Goal: Task Accomplishment & Management: Use online tool/utility

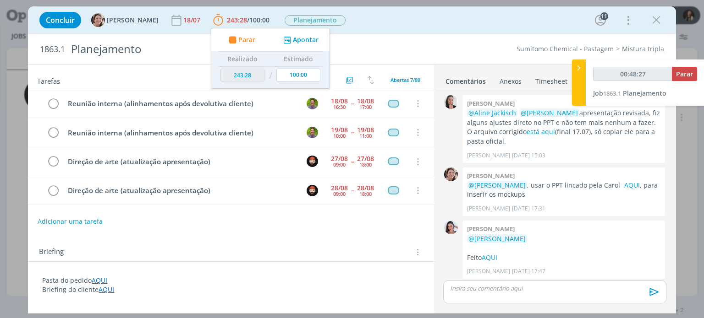
scroll to position [1199, 0]
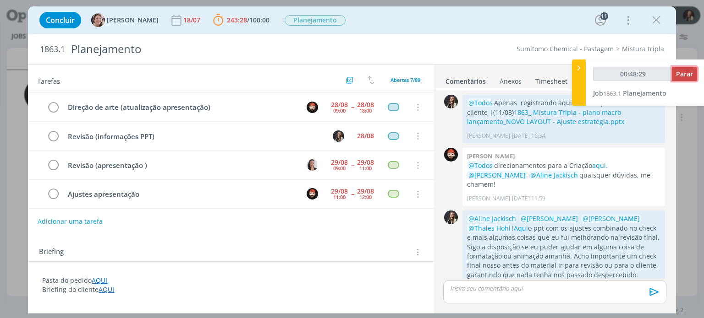
click at [682, 74] on span "Parar" at bounding box center [684, 74] width 17 height 9
click at [646, 95] on span "Planejamento" at bounding box center [645, 93] width 44 height 9
type input "00:49:00"
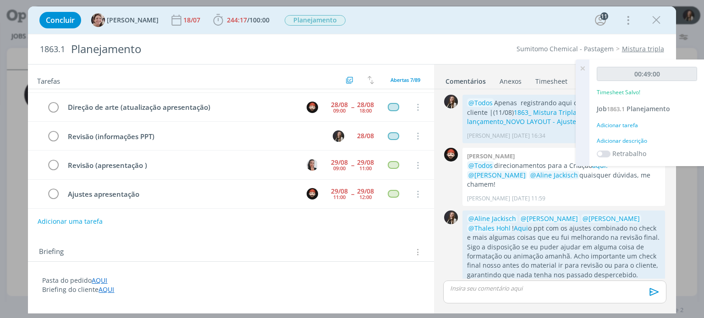
click at [619, 125] on div "Adicionar tarefa" at bounding box center [647, 125] width 100 height 8
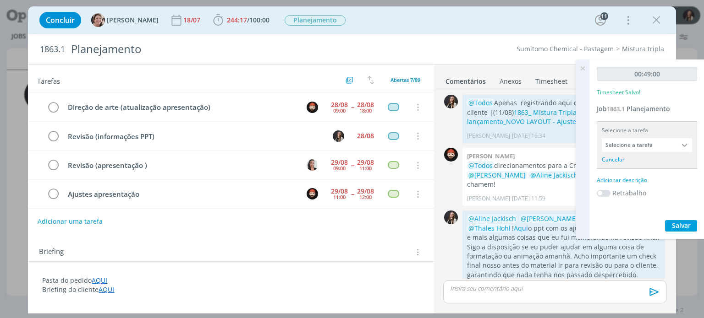
click at [622, 144] on input "Selecione a tarefa" at bounding box center [647, 145] width 90 height 14
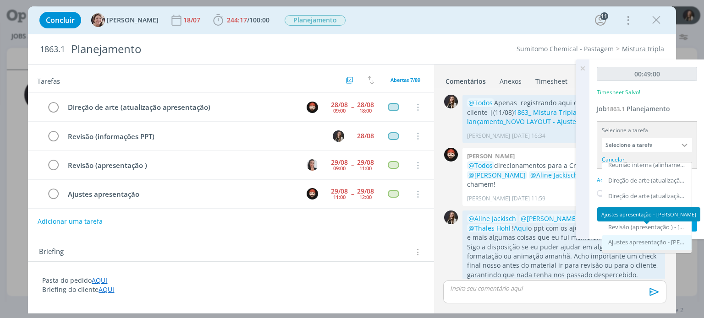
scroll to position [92, 0]
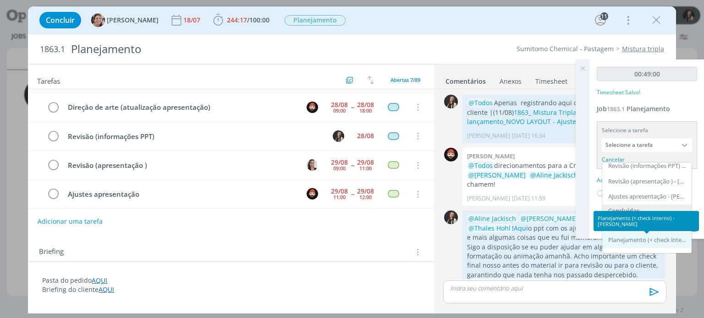
click at [654, 241] on div "Planejamento (+ check interno) - [PERSON_NAME]" at bounding box center [647, 240] width 79 height 7
type input "Planejamento (+ check interno)"
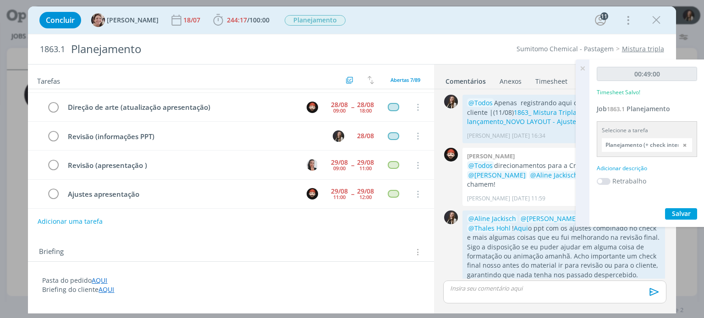
click at [636, 167] on div "Adicionar descrição" at bounding box center [647, 168] width 100 height 8
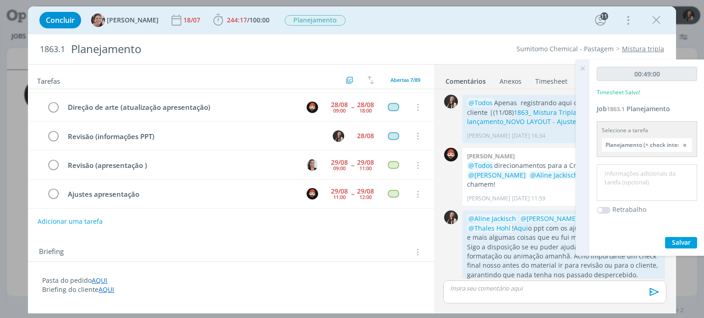
click at [638, 174] on textarea at bounding box center [647, 183] width 96 height 33
type textarea "a"
type textarea "ajustes fluxo entre os públicos"
click at [682, 241] on span "Salvar" at bounding box center [681, 242] width 19 height 9
click at [677, 243] on span "Salvar" at bounding box center [681, 242] width 19 height 9
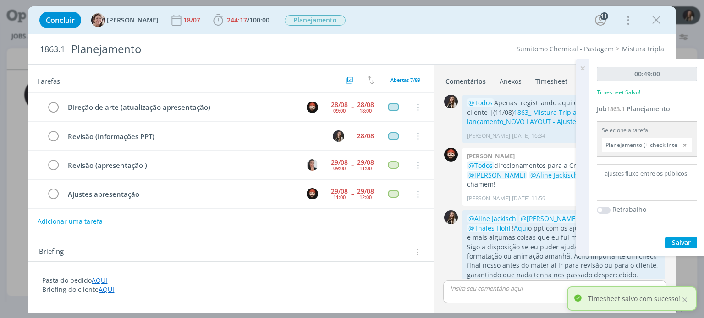
click at [581, 66] on icon at bounding box center [582, 69] width 16 height 18
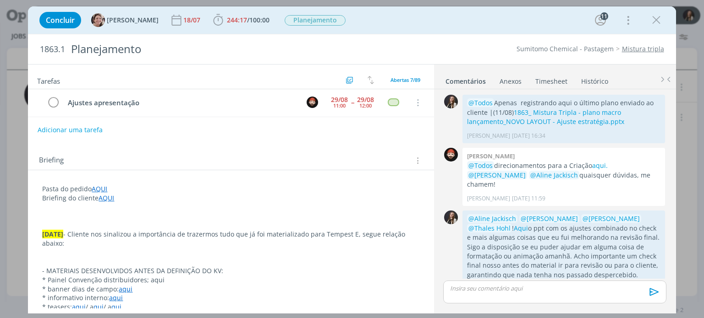
click at [542, 82] on link "Timesheet" at bounding box center [551, 79] width 33 height 13
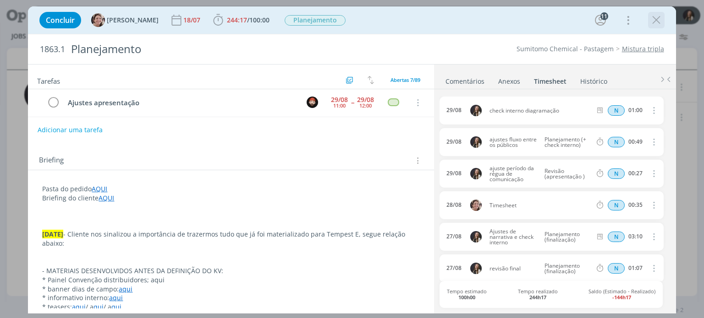
click at [657, 16] on icon "dialog" at bounding box center [656, 20] width 14 height 14
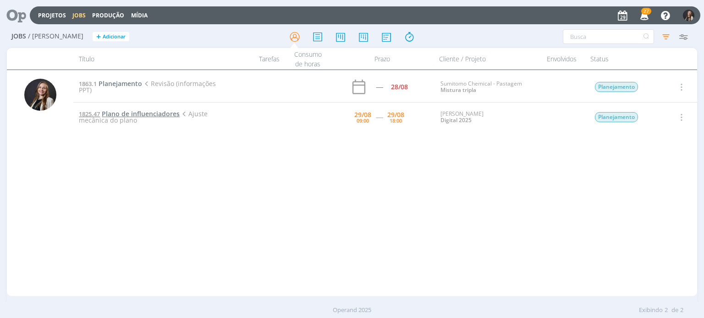
click at [164, 111] on span "Plano de influenciadores" at bounding box center [141, 114] width 78 height 9
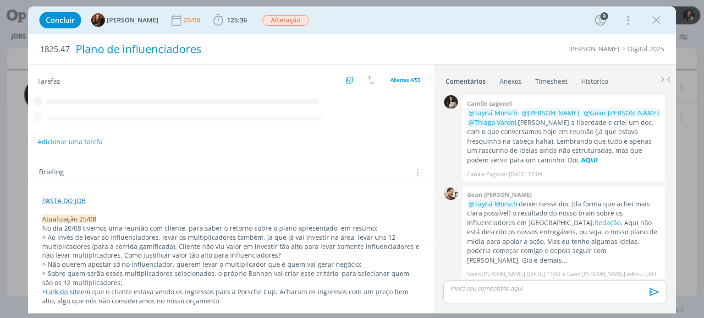
scroll to position [362, 0]
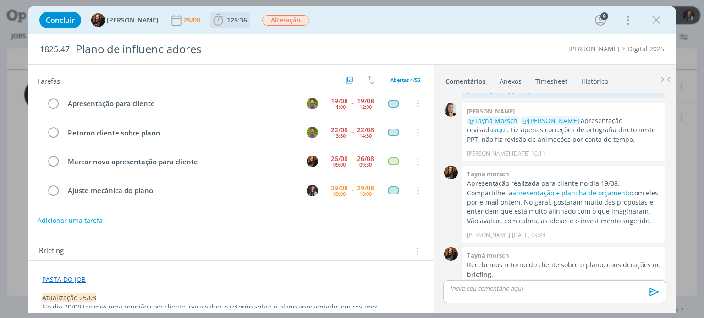
click at [236, 23] on span "125:36" at bounding box center [237, 20] width 20 height 9
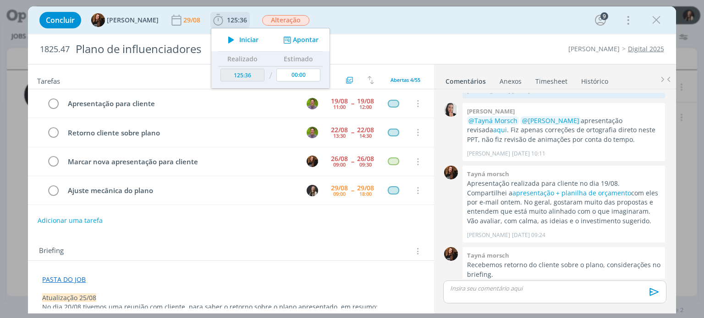
click at [291, 36] on button "Apontar" at bounding box center [300, 40] width 38 height 10
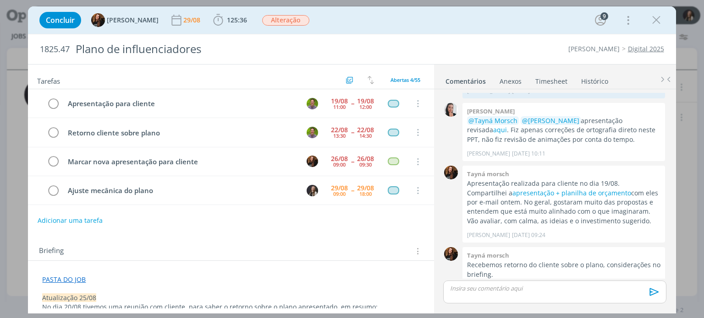
click at [545, 79] on link "Timesheet" at bounding box center [551, 79] width 33 height 13
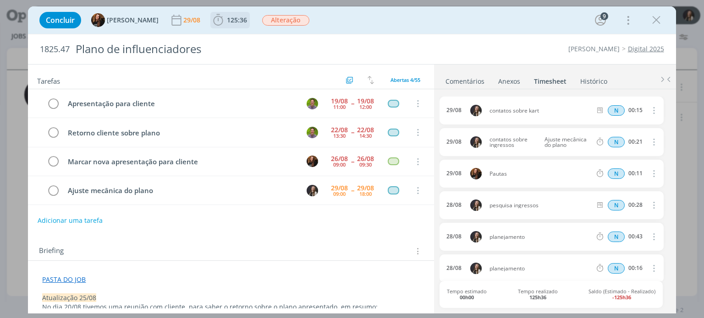
click at [227, 21] on span "125:36" at bounding box center [237, 20] width 20 height 9
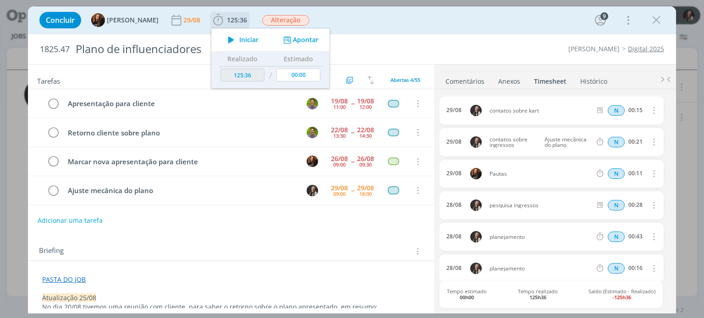
click at [296, 37] on button "Apontar" at bounding box center [300, 40] width 38 height 10
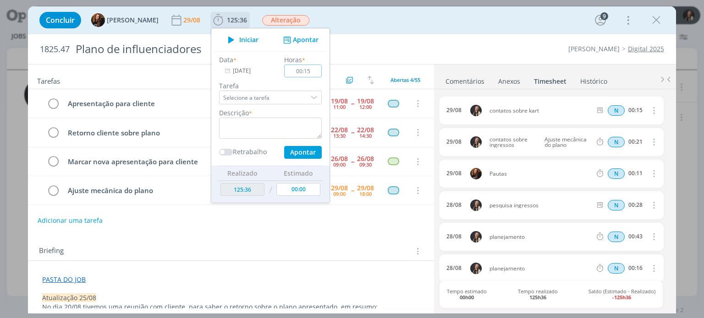
type input "00:15"
click at [256, 134] on textarea "dialog" at bounding box center [270, 128] width 103 height 21
click at [263, 99] on input "Selecione a tarefa" at bounding box center [270, 98] width 103 height 14
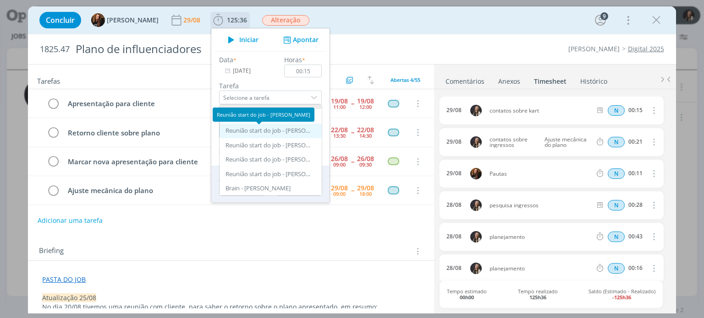
scroll to position [46, 0]
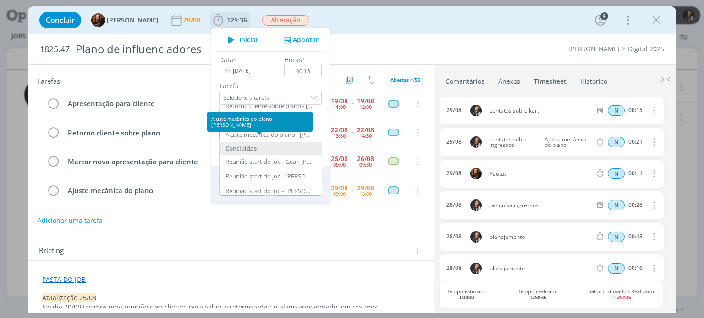
click at [282, 138] on div "Ajuste mecânica do plano - [PERSON_NAME]" at bounding box center [268, 134] width 87 height 7
type input "Ajuste mecânica do plano"
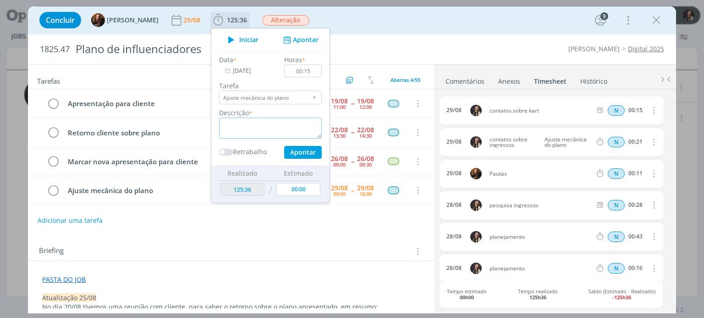
click at [279, 122] on textarea "dialog" at bounding box center [270, 128] width 103 height 21
type textarea "contatos sobre ingressos"
click at [295, 152] on button "Apontar" at bounding box center [303, 152] width 38 height 13
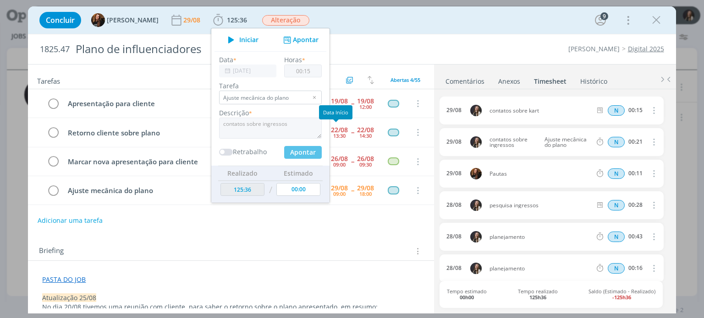
type input "125:51"
type input "00:00"
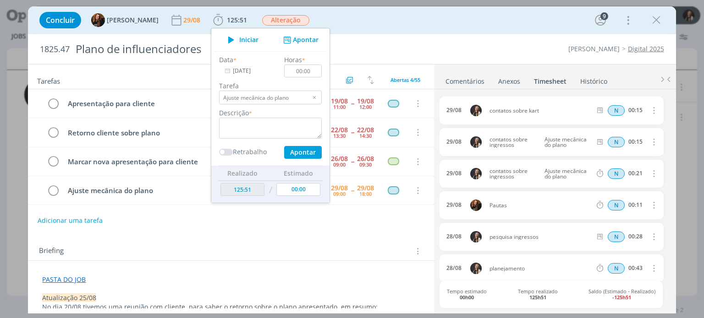
drag, startPoint x: 446, startPoint y: 271, endPoint x: 362, endPoint y: 276, distance: 84.5
click at [402, 28] on div "Concluir Tayná Morsch 29/08 125:51 Iniciar Apontar Data * [DATE] Horas * 00:00 …" at bounding box center [352, 20] width 634 height 22
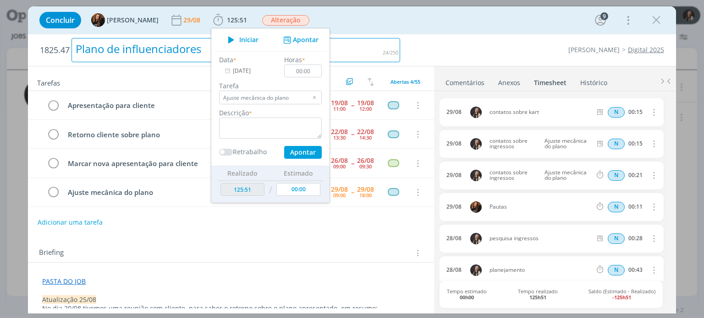
click at [337, 54] on div "Plano de influenciadores" at bounding box center [235, 50] width 329 height 24
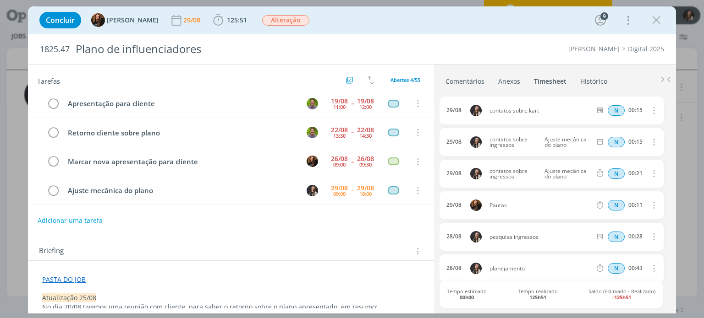
click at [531, 58] on div "1825.47 Plano de influenciadores Cordius - Corteva Digital 2025" at bounding box center [351, 49] width 647 height 30
click at [650, 111] on icon "dialog" at bounding box center [653, 110] width 10 height 11
click at [634, 145] on link "Editar" at bounding box center [627, 140] width 72 height 15
click at [229, 21] on span "125:51" at bounding box center [237, 20] width 20 height 9
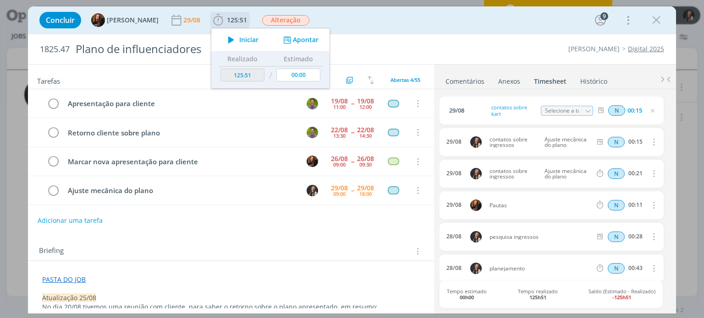
click at [288, 40] on button "Apontar" at bounding box center [300, 40] width 38 height 10
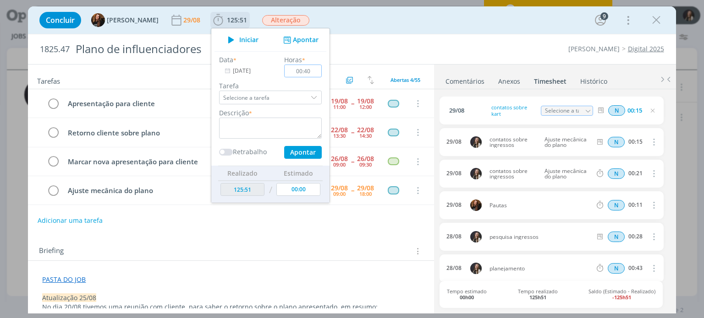
type input "00:40"
click at [286, 89] on label "Tarefa" at bounding box center [270, 86] width 103 height 10
click at [285, 95] on input "Selecione a tarefa" at bounding box center [270, 98] width 103 height 14
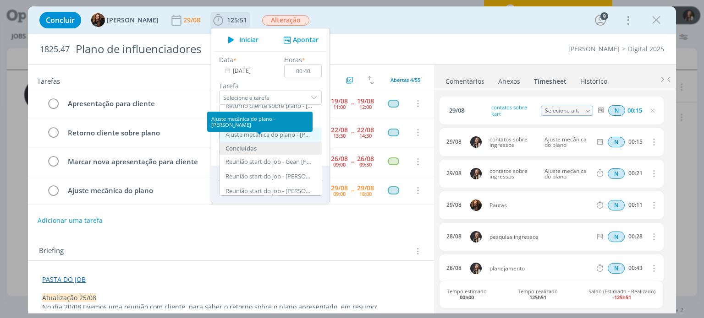
click at [268, 134] on div "Ajuste mecânica do plano - [PERSON_NAME]" at bounding box center [268, 134] width 87 height 7
type input "Ajuste mecânica do plano"
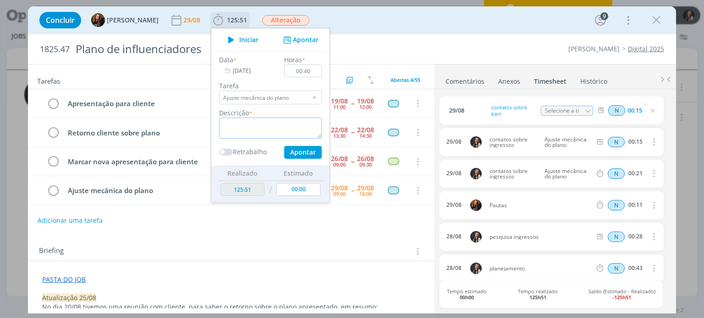
click at [263, 129] on textarea "dialog" at bounding box center [270, 128] width 103 height 21
click at [290, 154] on button "Apontar" at bounding box center [303, 152] width 38 height 13
click at [280, 129] on textarea "dialog" at bounding box center [270, 128] width 103 height 21
drag, startPoint x: 281, startPoint y: 128, endPoint x: 44, endPoint y: 142, distance: 238.3
click at [44, 142] on div "Concluir Tayná Morsch 29/08 125:51 Iniciar Apontar Data * [DATE] Horas * 00:40 …" at bounding box center [351, 159] width 647 height 307
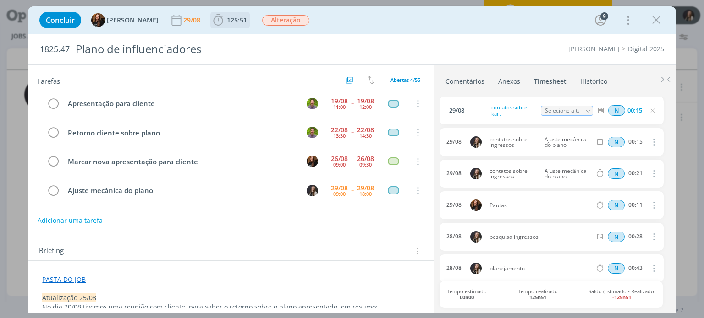
click at [233, 18] on span "125:51" at bounding box center [237, 20] width 20 height 9
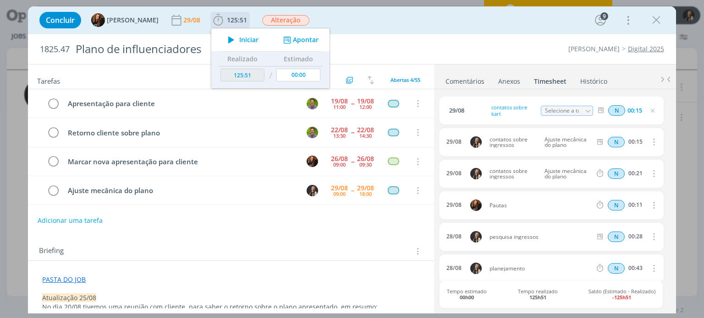
click at [298, 36] on button "Apontar" at bounding box center [300, 40] width 38 height 10
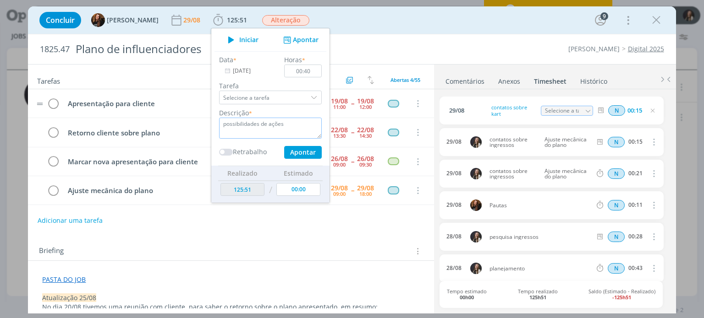
drag, startPoint x: 280, startPoint y: 126, endPoint x: 164, endPoint y: 117, distance: 116.7
click at [164, 117] on div "Concluir Tayná Morsch 29/08 125:51 Iniciar Apontar Data * [DATE] Horas * 00:40 …" at bounding box center [351, 159] width 647 height 307
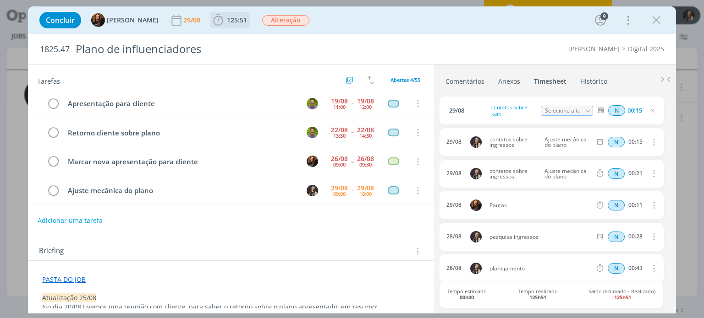
click at [217, 23] on span "125:51" at bounding box center [230, 20] width 38 height 14
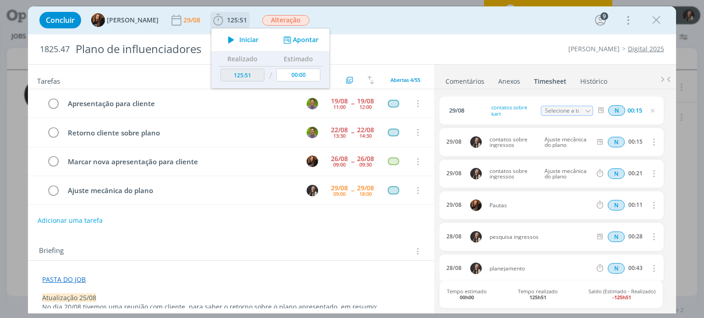
click at [296, 38] on button "Apontar" at bounding box center [300, 40] width 38 height 10
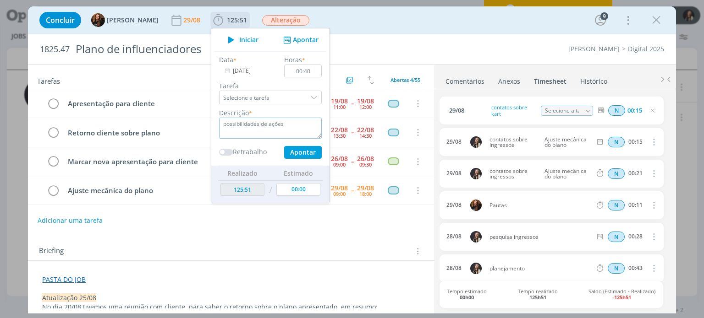
click at [291, 124] on textarea "possibilidades de ações" at bounding box center [270, 128] width 103 height 21
drag, startPoint x: 277, startPoint y: 123, endPoint x: 212, endPoint y: 127, distance: 65.7
click at [219, 127] on textarea "possibilidades de ações" at bounding box center [270, 128] width 103 height 21
type textarea "planejamento"
click at [284, 156] on button "Apontar" at bounding box center [303, 152] width 38 height 13
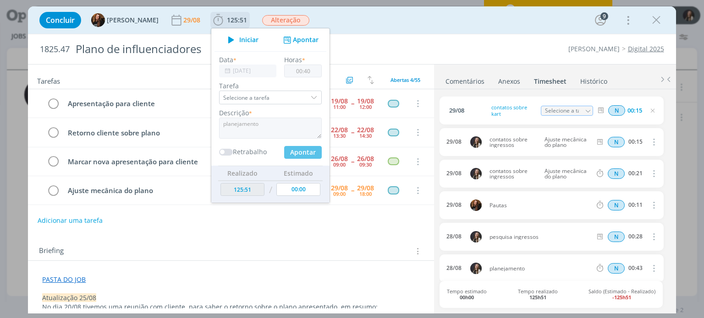
type input "00:00"
type input "126:31"
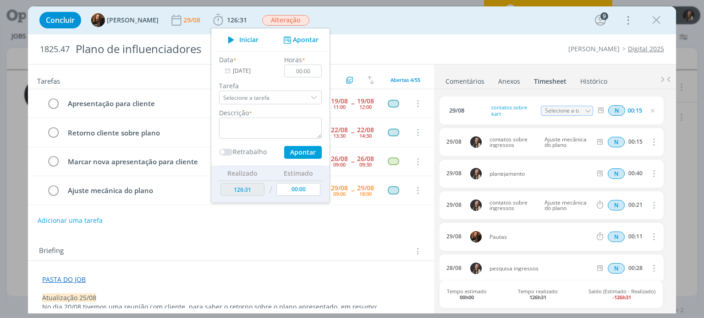
click at [455, 30] on div "Concluir Tayná Morsch 29/08 126:31 Iniciar Apontar Data * [DATE] Horas * 00:00 …" at bounding box center [352, 20] width 634 height 22
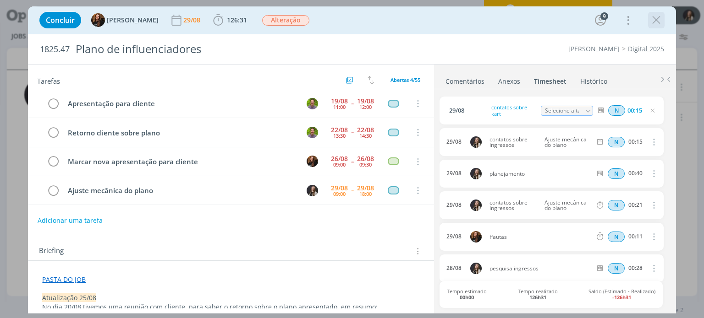
click at [660, 20] on icon "dialog" at bounding box center [656, 20] width 14 height 14
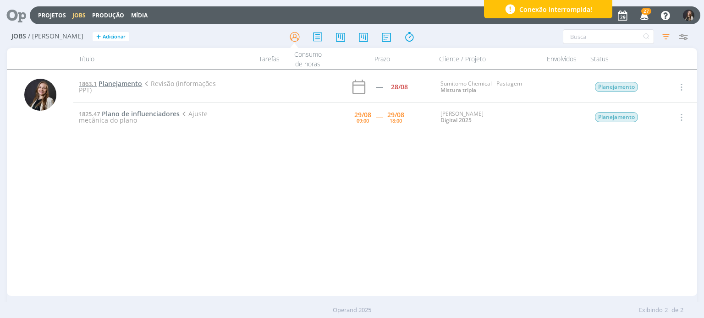
click at [122, 84] on span "Planejamento" at bounding box center [121, 83] width 44 height 9
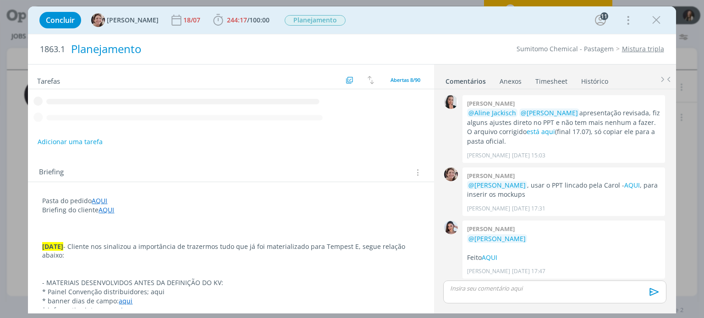
scroll to position [1199, 0]
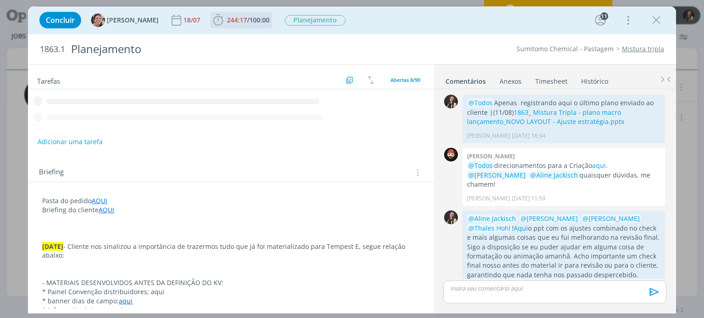
click at [231, 25] on span "244:17 / 100:00" at bounding box center [241, 20] width 60 height 14
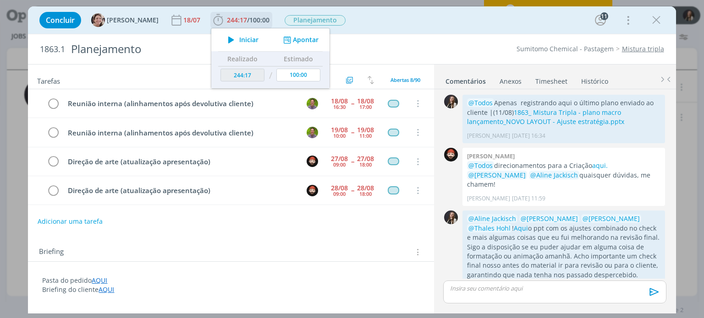
click at [232, 19] on span "244:17" at bounding box center [237, 20] width 20 height 9
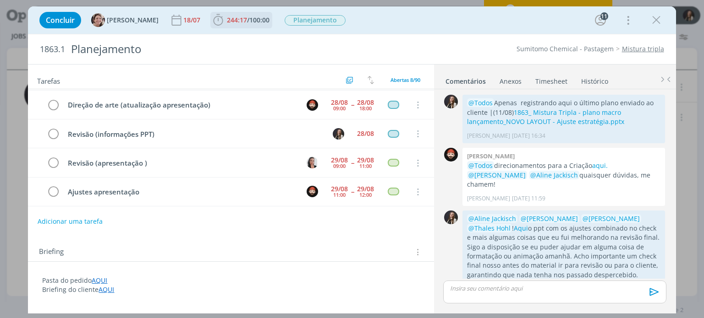
click at [232, 19] on span "244:17" at bounding box center [237, 20] width 20 height 9
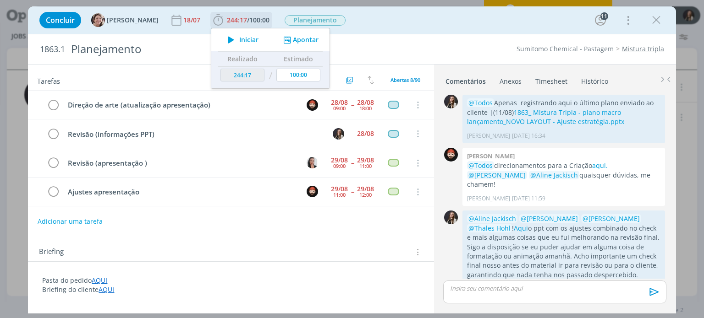
click at [239, 40] on span "Iniciar" at bounding box center [248, 40] width 19 height 6
click at [223, 39] on icon "dialog" at bounding box center [231, 40] width 16 height 12
type input "244:18"
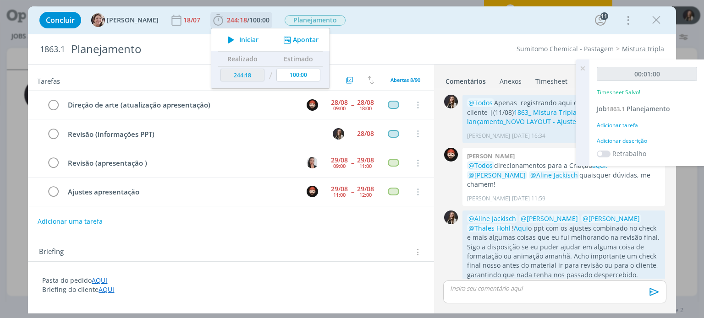
click at [239, 39] on span "Iniciar" at bounding box center [248, 40] width 19 height 6
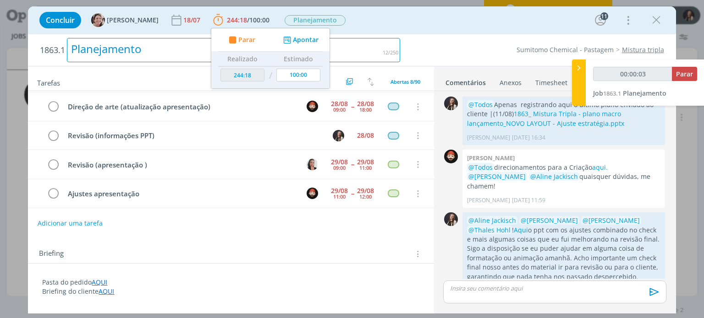
click at [372, 48] on div "Planejamento" at bounding box center [233, 50] width 333 height 24
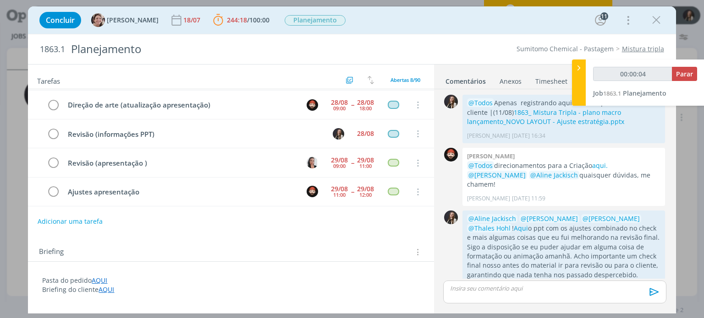
click at [460, 43] on div "1863.1 Planejamento Sumitomo Chemical - Pastagem Mistura tripla" at bounding box center [351, 49] width 647 height 30
type input "00:28:22"
